Goal: Information Seeking & Learning: Find specific fact

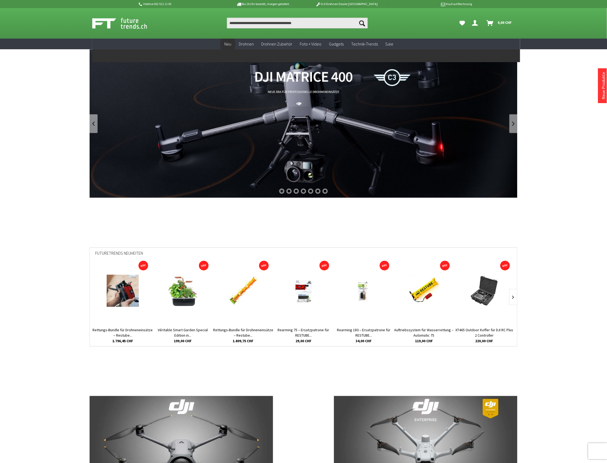
click at [227, 45] on span "Neu" at bounding box center [228, 43] width 7 height 5
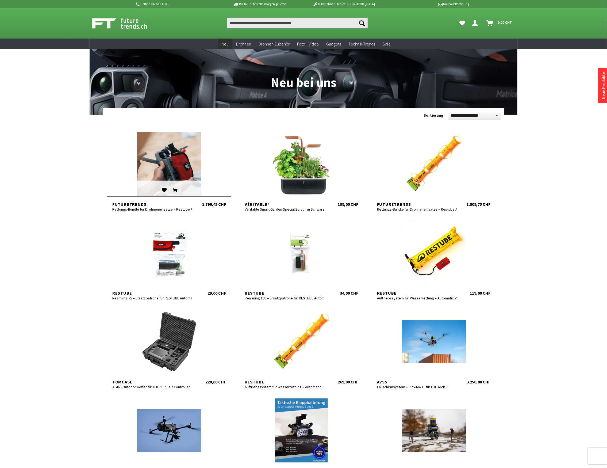
click at [159, 190] on form at bounding box center [140, 190] width 57 height 8
click at [435, 162] on div at bounding box center [434, 164] width 124 height 64
click at [303, 350] on div at bounding box center [301, 342] width 124 height 64
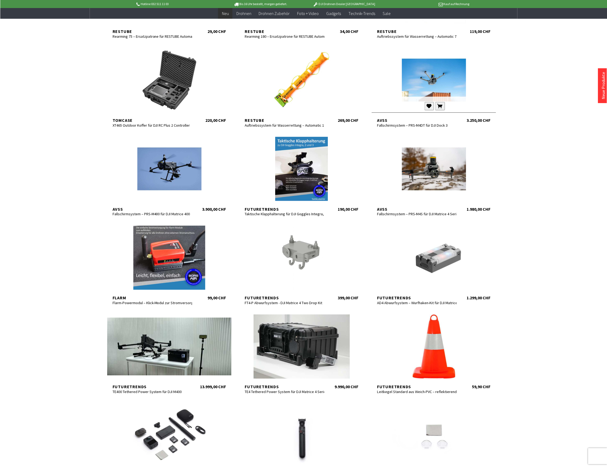
scroll to position [285, 0]
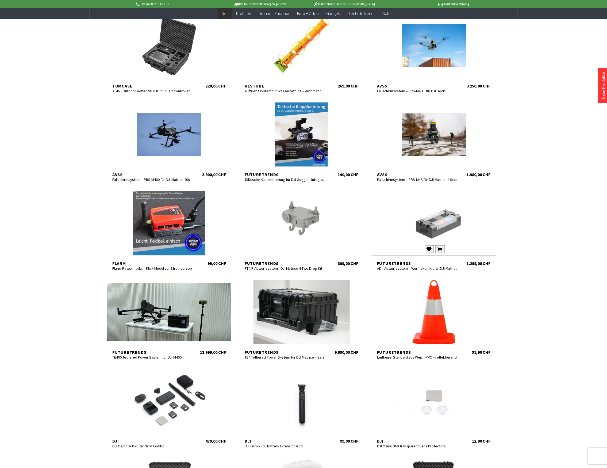
click at [454, 229] on div at bounding box center [434, 223] width 124 height 64
click at [312, 223] on div at bounding box center [301, 223] width 124 height 64
click at [287, 40] on div at bounding box center [301, 46] width 124 height 64
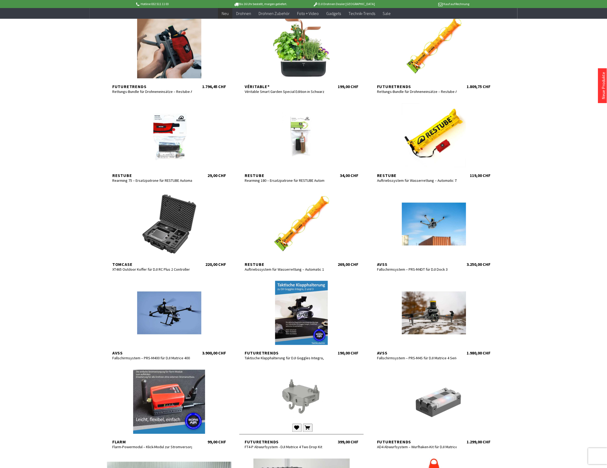
scroll to position [0, 0]
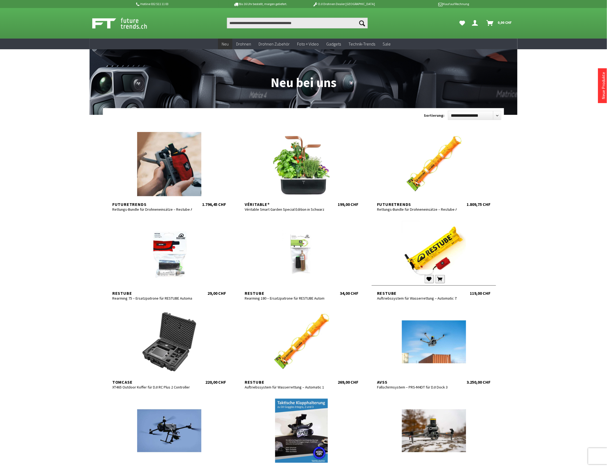
click at [414, 275] on form at bounding box center [405, 279] width 57 height 8
click at [176, 160] on div at bounding box center [169, 164] width 124 height 64
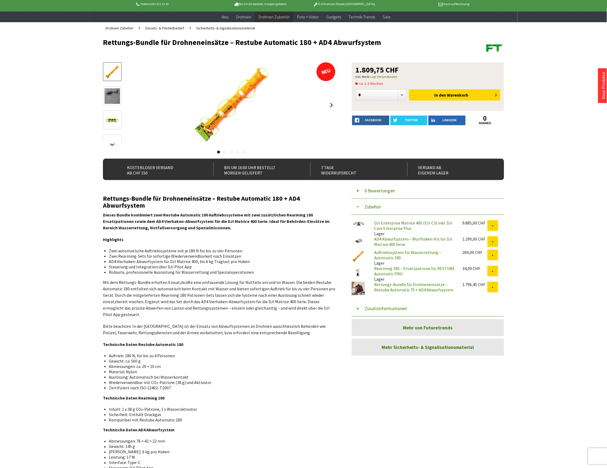
scroll to position [214, 0]
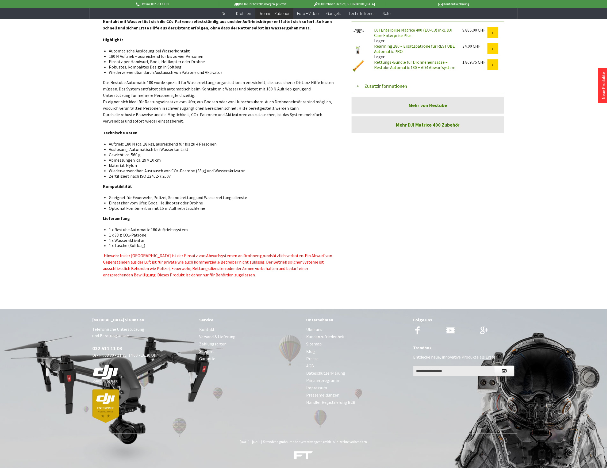
scroll to position [211, 0]
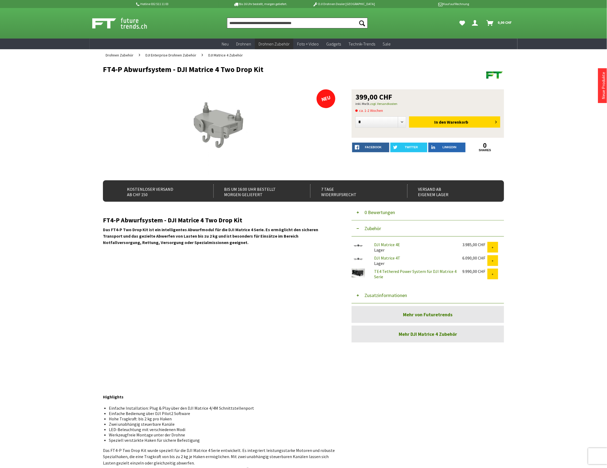
click at [252, 22] on input "Produkt, Marke, Kategorie, EAN, Artikelnummer…" at bounding box center [297, 23] width 141 height 11
paste input "*******"
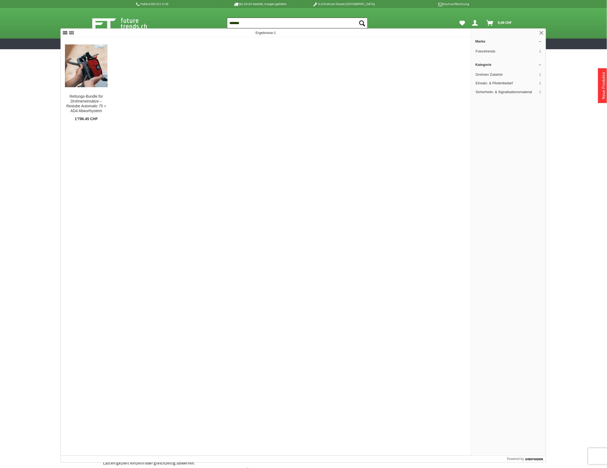
type input "*******"
click at [357, 18] on button "Suchen" at bounding box center [362, 23] width 11 height 11
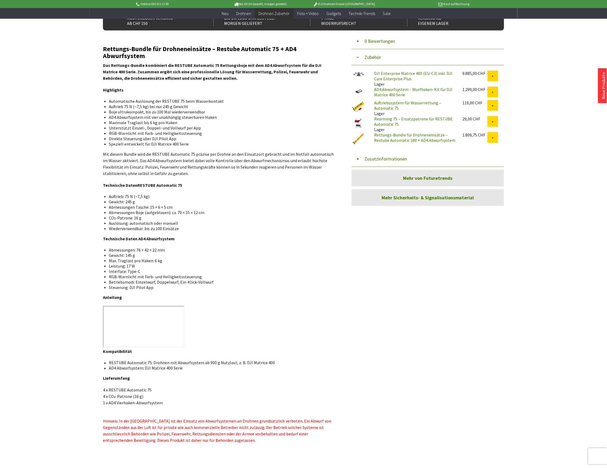
scroll to position [178, 0]
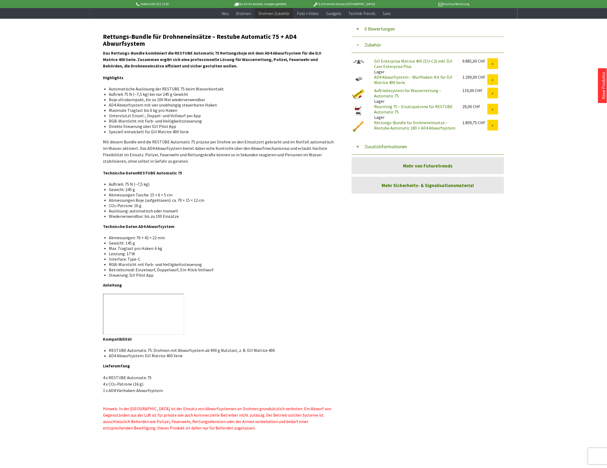
click at [257, 269] on li "Betriebsmodi: Einzelwurf, Doppelwurf, Ein-Klick-Vollwurf" at bounding box center [220, 269] width 223 height 5
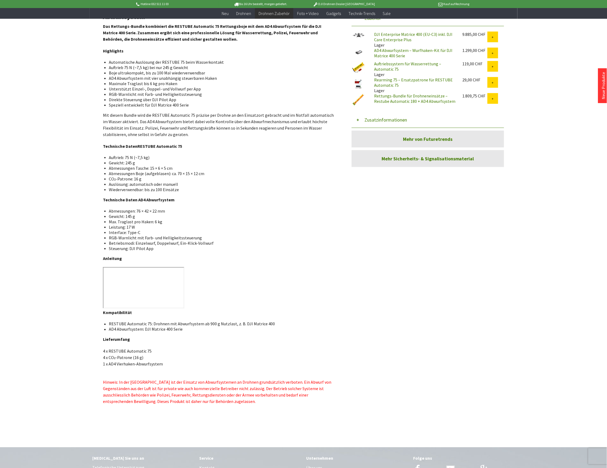
scroll to position [214, 0]
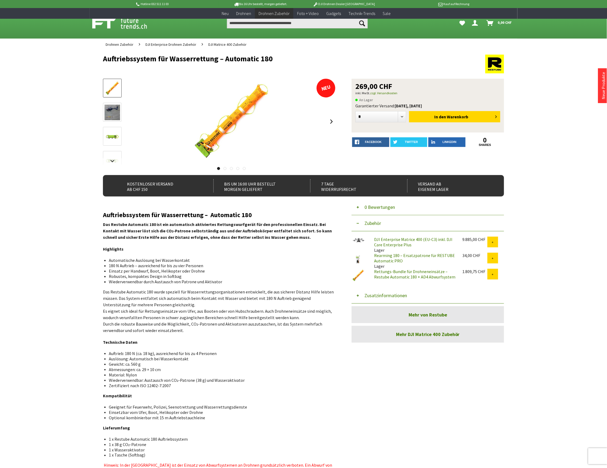
scroll to position [211, 0]
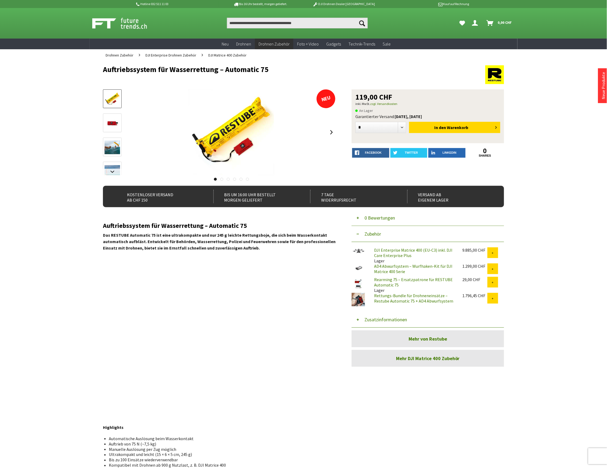
click at [380, 321] on button "Zusatzinformationen" at bounding box center [428, 319] width 153 height 16
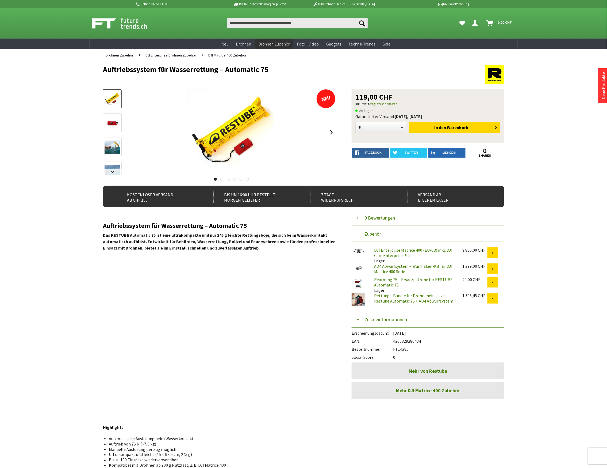
drag, startPoint x: 410, startPoint y: 348, endPoint x: 395, endPoint y: 349, distance: 15.0
click at [395, 349] on div "Bestellnummer: FT14285" at bounding box center [428, 348] width 153 height 8
copy div "FT14285"
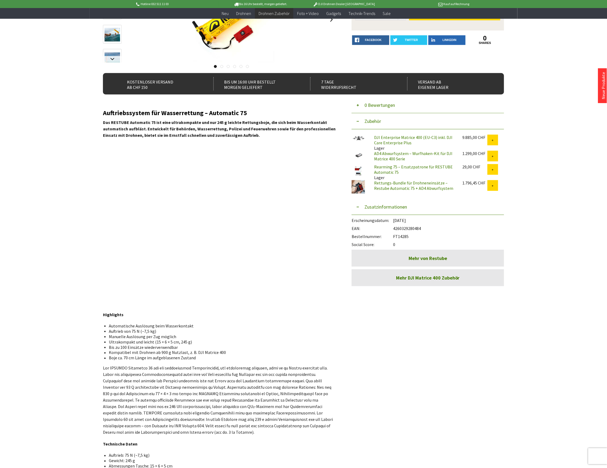
scroll to position [36, 0]
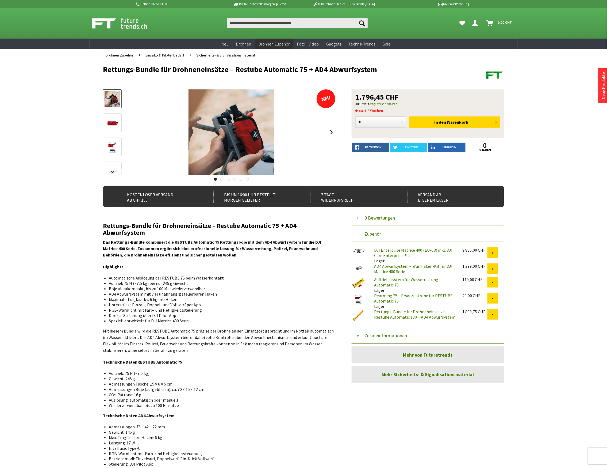
click at [378, 334] on button "Zusatzinformationen" at bounding box center [428, 336] width 153 height 16
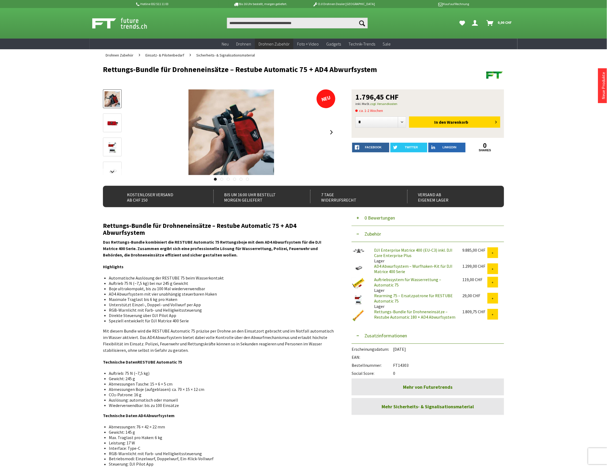
drag, startPoint x: 409, startPoint y: 365, endPoint x: 394, endPoint y: 365, distance: 15.0
click at [394, 365] on div "Bestellnummer: FT14303" at bounding box center [428, 364] width 153 height 8
copy div "FT14303"
click at [253, 27] on input "Produkt, Marke, Kategorie, EAN, Artikelnummer…" at bounding box center [297, 23] width 141 height 11
paste input "**********"
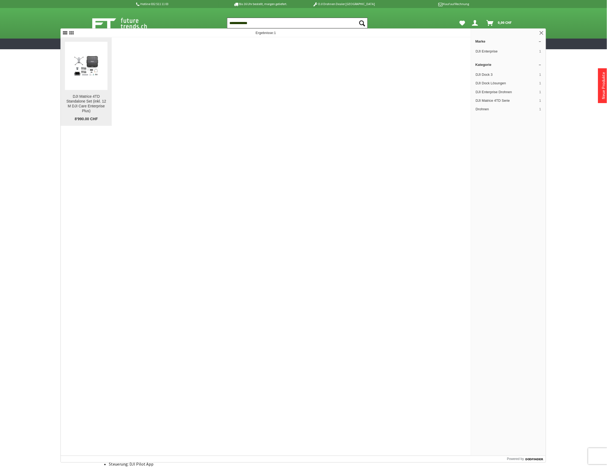
type input "**********"
click at [96, 69] on img at bounding box center [86, 66] width 43 height 31
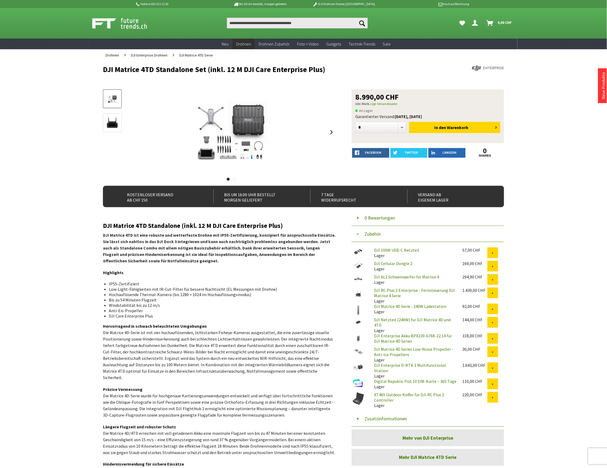
click at [386, 415] on button "Zusatzinformationen" at bounding box center [428, 418] width 153 height 16
drag, startPoint x: 410, startPoint y: 442, endPoint x: 395, endPoint y: 444, distance: 15.4
click at [395, 444] on div "Bestellnummer: FT14199" at bounding box center [428, 447] width 153 height 8
copy div "FT14199"
click at [403, 129] on select "* * * * * * * * * ** ** ** ** ** ** ** ** ** ** **" at bounding box center [381, 127] width 51 height 11
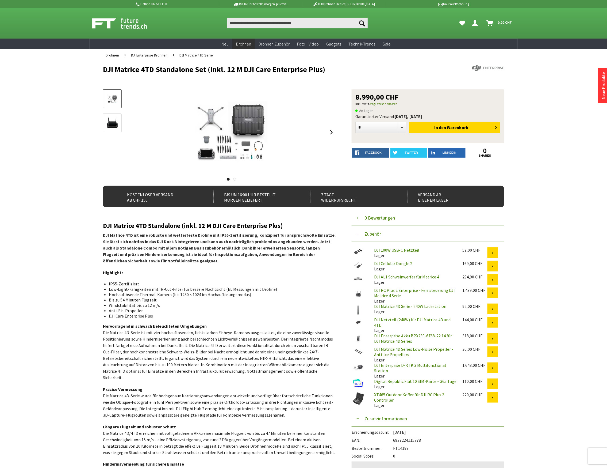
copy div "FT14199"
click at [263, 22] on input "Produkt, Marke, Kategorie, EAN, Artikelnummer…" at bounding box center [297, 23] width 141 height 11
paste input "**********"
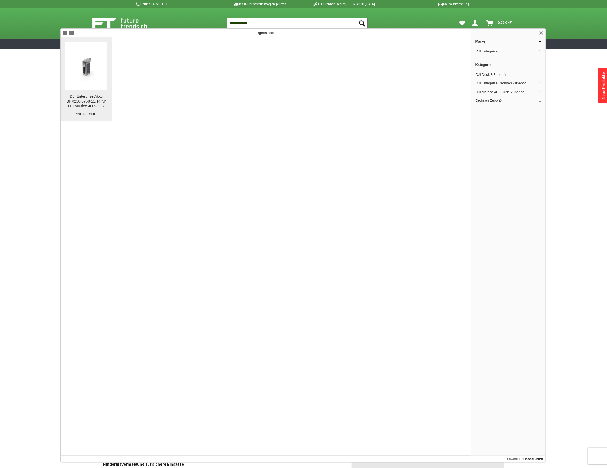
type input "**********"
click at [89, 72] on img at bounding box center [86, 66] width 43 height 32
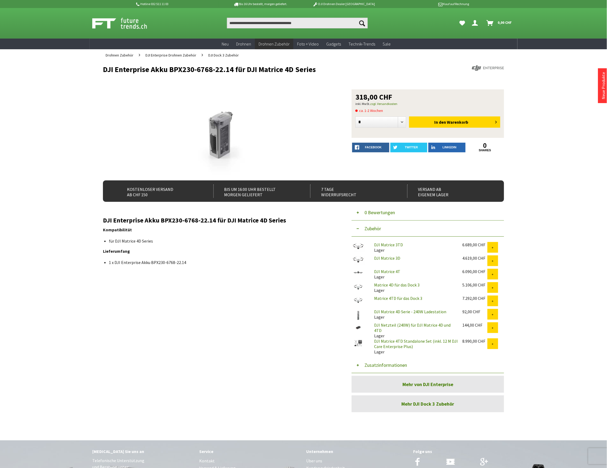
click at [385, 362] on button "Zusatzinformationen" at bounding box center [428, 365] width 153 height 16
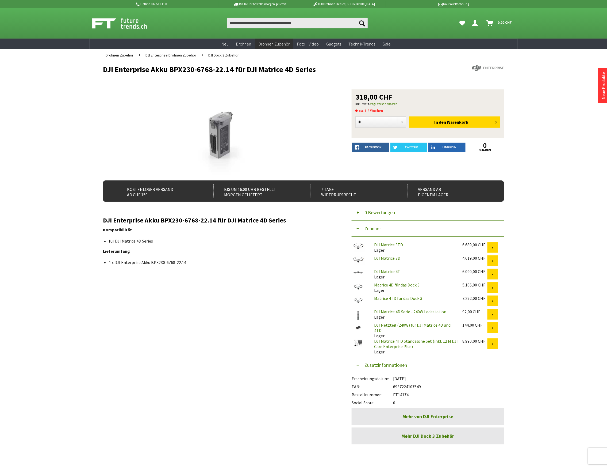
drag, startPoint x: 410, startPoint y: 391, endPoint x: 395, endPoint y: 393, distance: 15.7
click at [395, 393] on div "Bestellnummer: FT14174" at bounding box center [428, 393] width 153 height 8
copy div "FT14174"
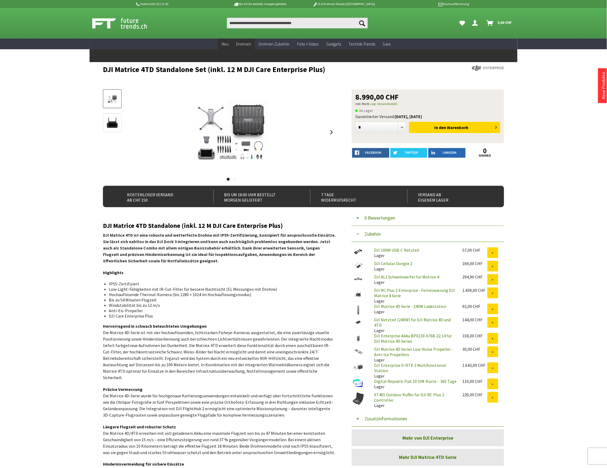
click at [226, 44] on span "Neu" at bounding box center [225, 43] width 7 height 5
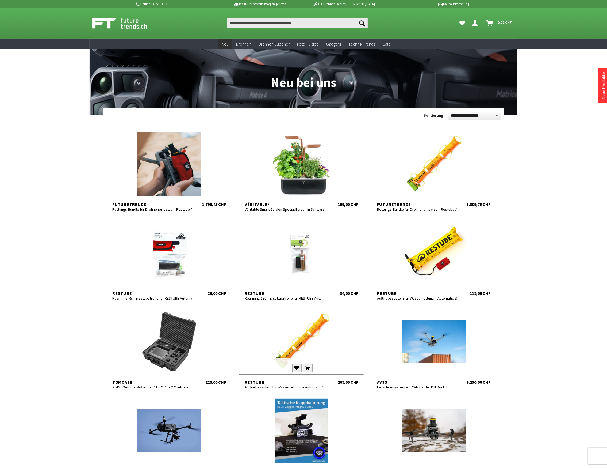
click at [307, 335] on div at bounding box center [301, 342] width 124 height 64
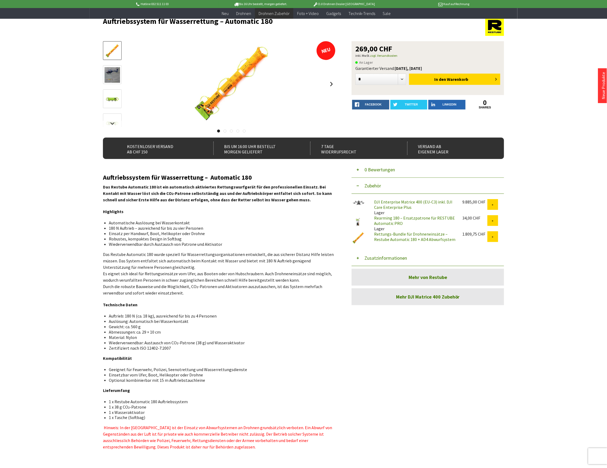
scroll to position [178, 0]
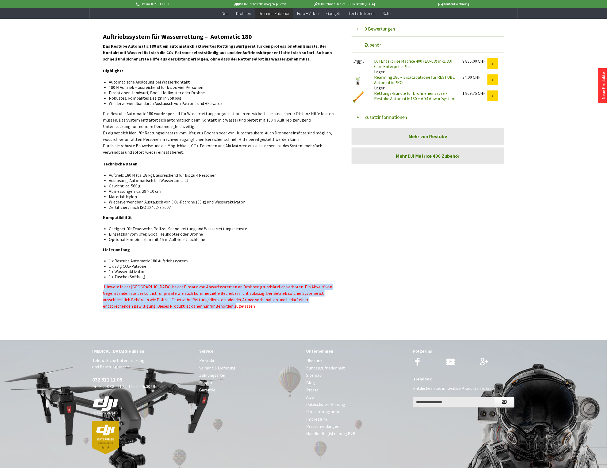
drag, startPoint x: 173, startPoint y: 308, endPoint x: 104, endPoint y: 288, distance: 72.1
click at [104, 288] on p "Hinweis: In der Schweiz ist der Einsatz von Abwurfsystemen an Drohnen grundsätz…" at bounding box center [219, 297] width 233 height 26
copy span "Hinweis: In der Schweiz ist der Einsatz von Abwurfsystemen an Drohnen grundsätz…"
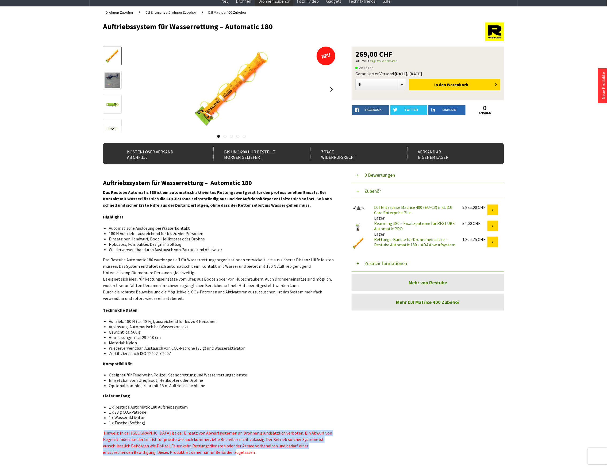
scroll to position [0, 0]
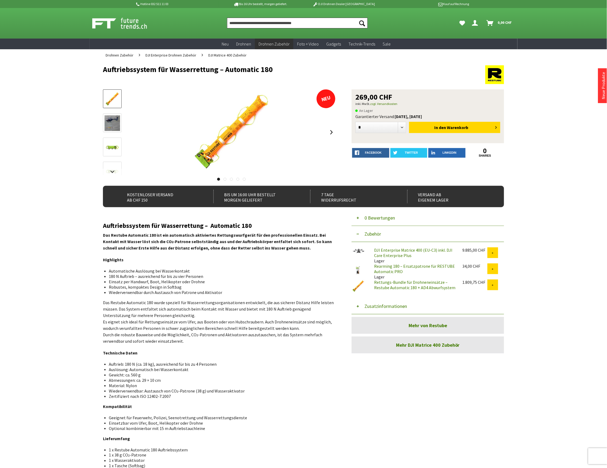
click at [243, 25] on input "Produkt, Marke, Kategorie, EAN, Artikelnummer…" at bounding box center [297, 23] width 141 height 11
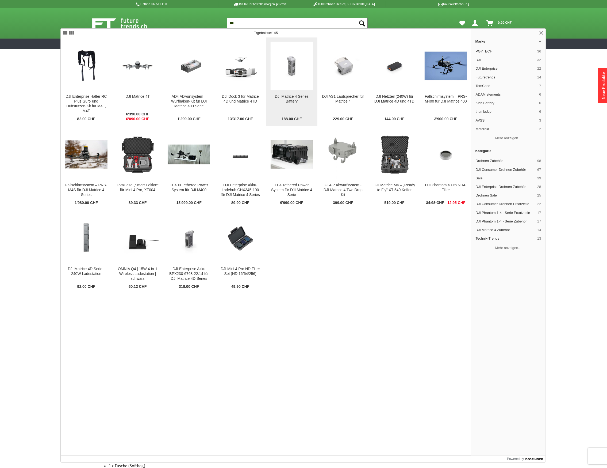
type input "***"
click at [284, 82] on figure at bounding box center [292, 66] width 43 height 48
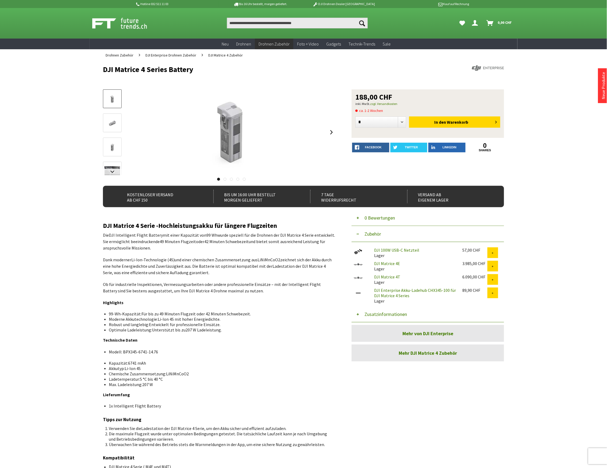
click at [377, 314] on button "Zusatzinformationen" at bounding box center [428, 314] width 153 height 16
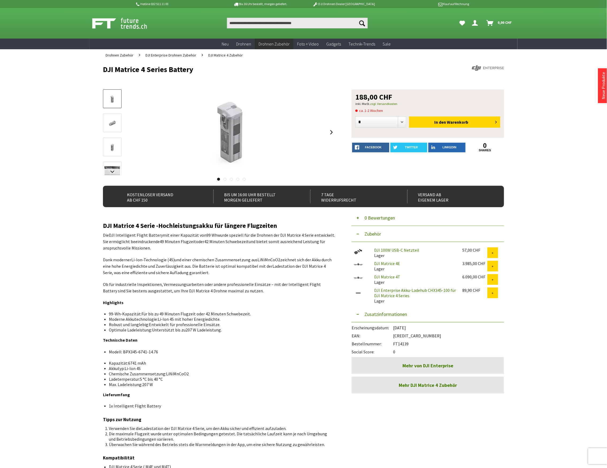
drag, startPoint x: 409, startPoint y: 344, endPoint x: 394, endPoint y: 345, distance: 15.0
click at [394, 345] on div "Bestellnummer: FT14139" at bounding box center [428, 342] width 153 height 8
copy div "FT14139"
